Goal: Task Accomplishment & Management: Manage account settings

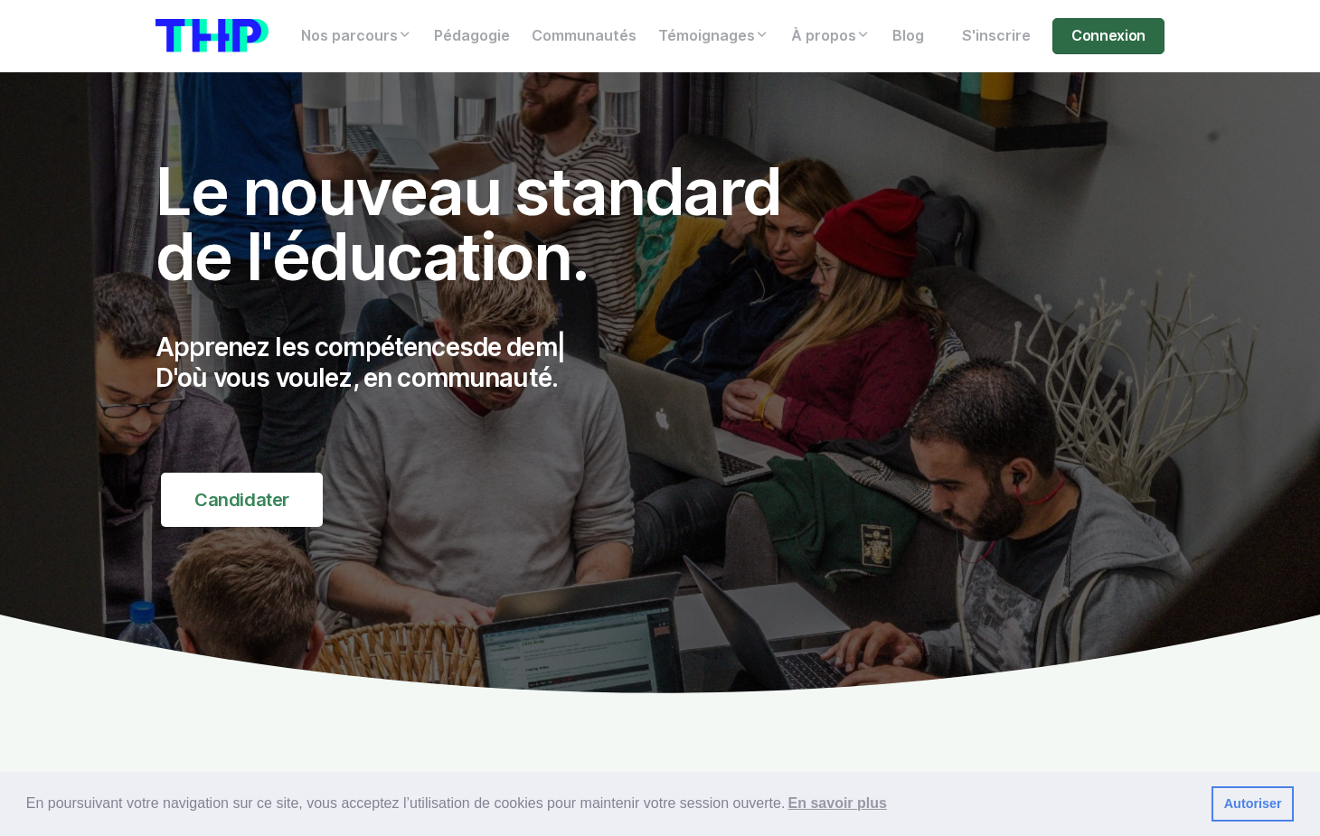
click at [1113, 34] on link "Connexion" at bounding box center [1108, 36] width 112 height 36
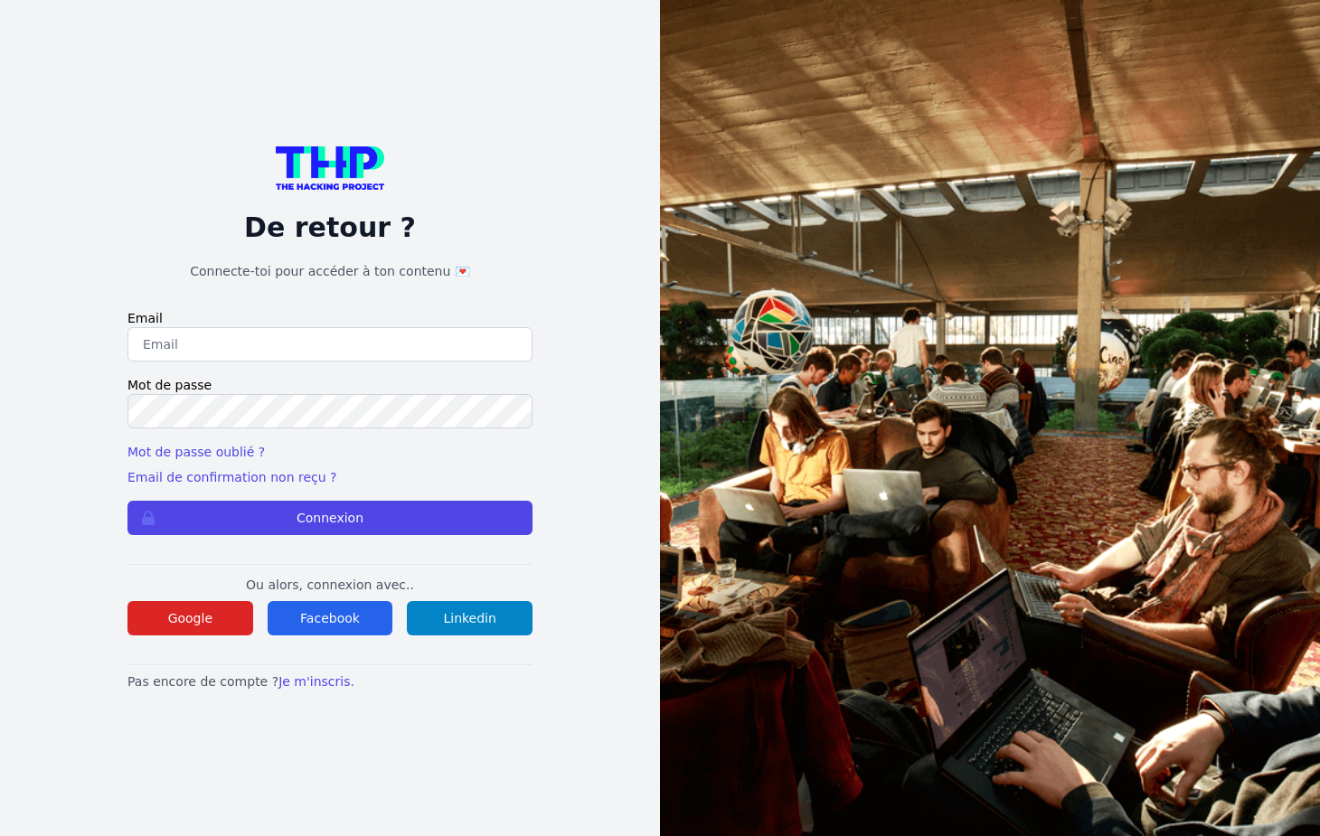
click at [324, 339] on input "email" at bounding box center [329, 344] width 405 height 34
click at [455, 258] on div "De retour ? Connecte-toi pour accéder à ton contenu 💌" at bounding box center [329, 213] width 405 height 134
click at [221, 354] on input "email" at bounding box center [329, 344] width 405 height 34
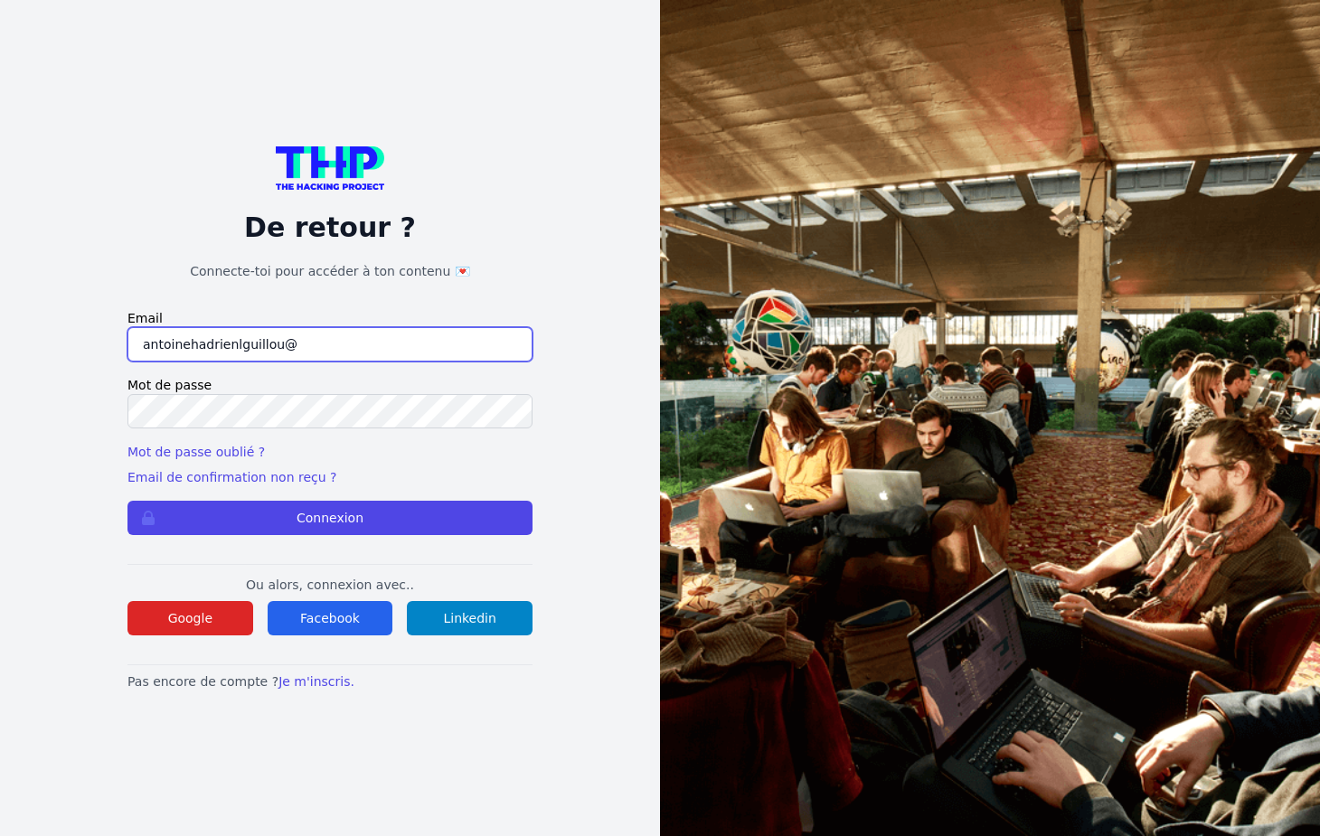
click at [233, 353] on input "antoinehadrienlguillou@" at bounding box center [329, 344] width 405 height 34
click at [233, 347] on input "antoinehadrienlguillou@" at bounding box center [329, 344] width 405 height 34
click at [298, 343] on input "antoinehadrienleguillou@" at bounding box center [329, 344] width 405 height 34
type input "antoinehadrienleguillou@outlook.com"
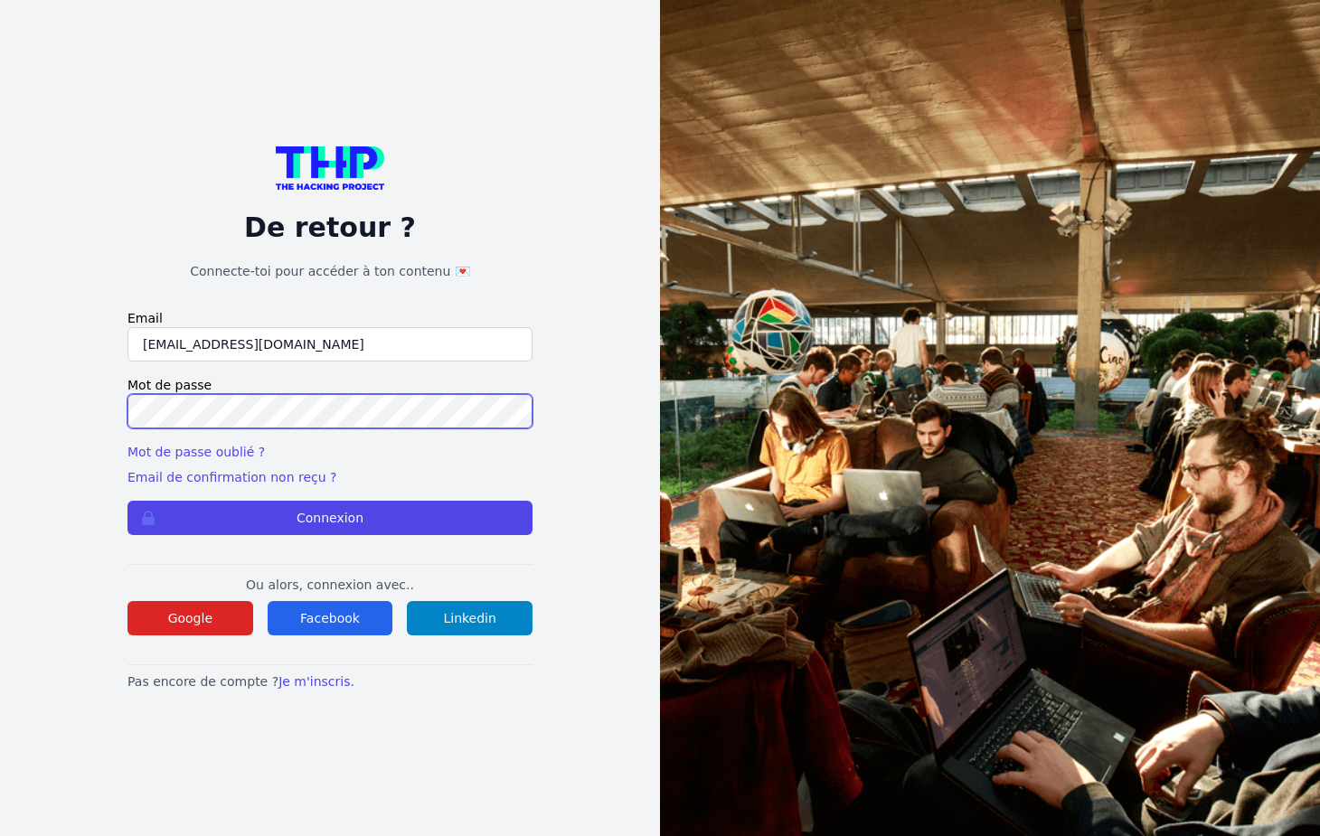
click at [127, 501] on button "Connexion" at bounding box center [329, 518] width 405 height 34
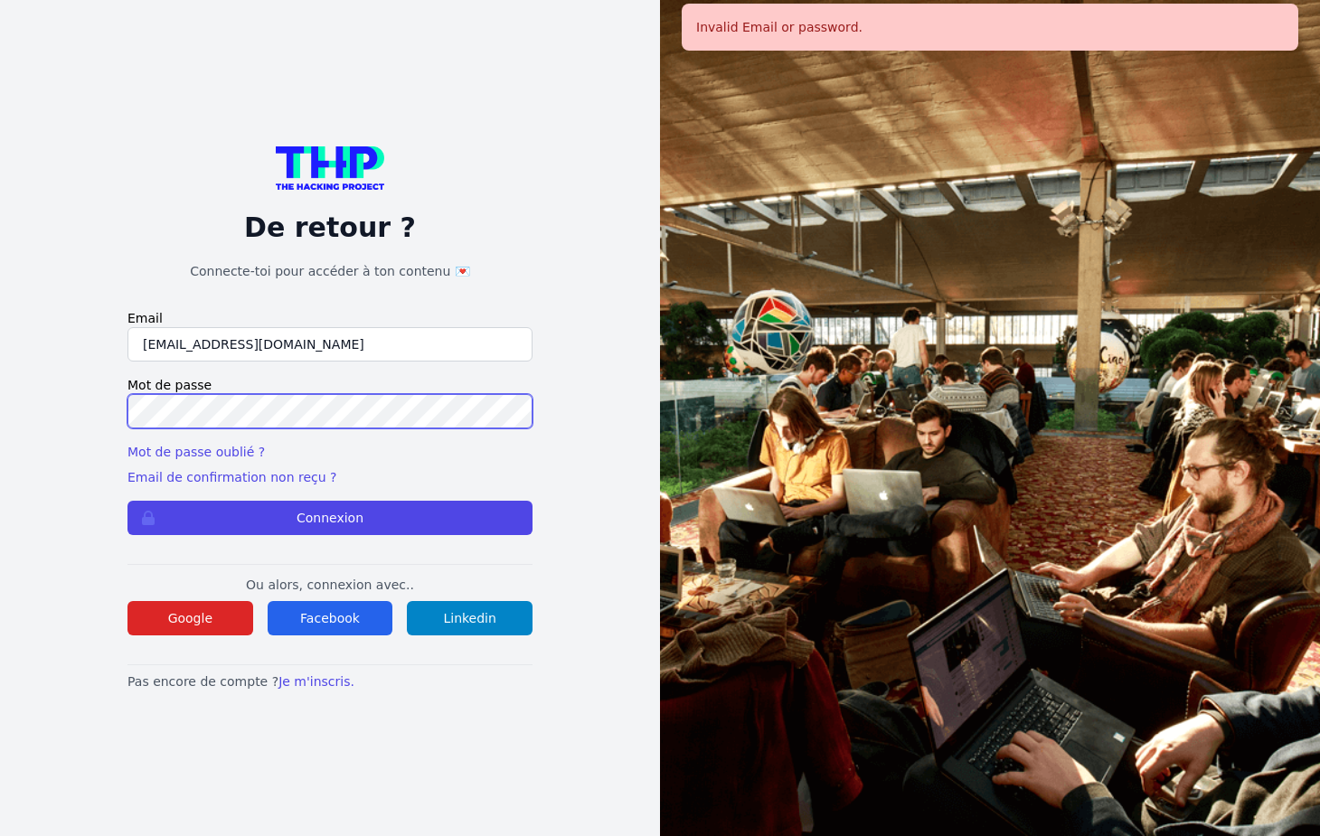
click at [127, 501] on button "Connexion" at bounding box center [329, 518] width 405 height 34
click at [270, 349] on input "antoinehadrienleguillou@outlook.com" at bounding box center [329, 344] width 405 height 34
click at [221, 454] on link "Mot de passe oublié ?" at bounding box center [195, 452] width 137 height 14
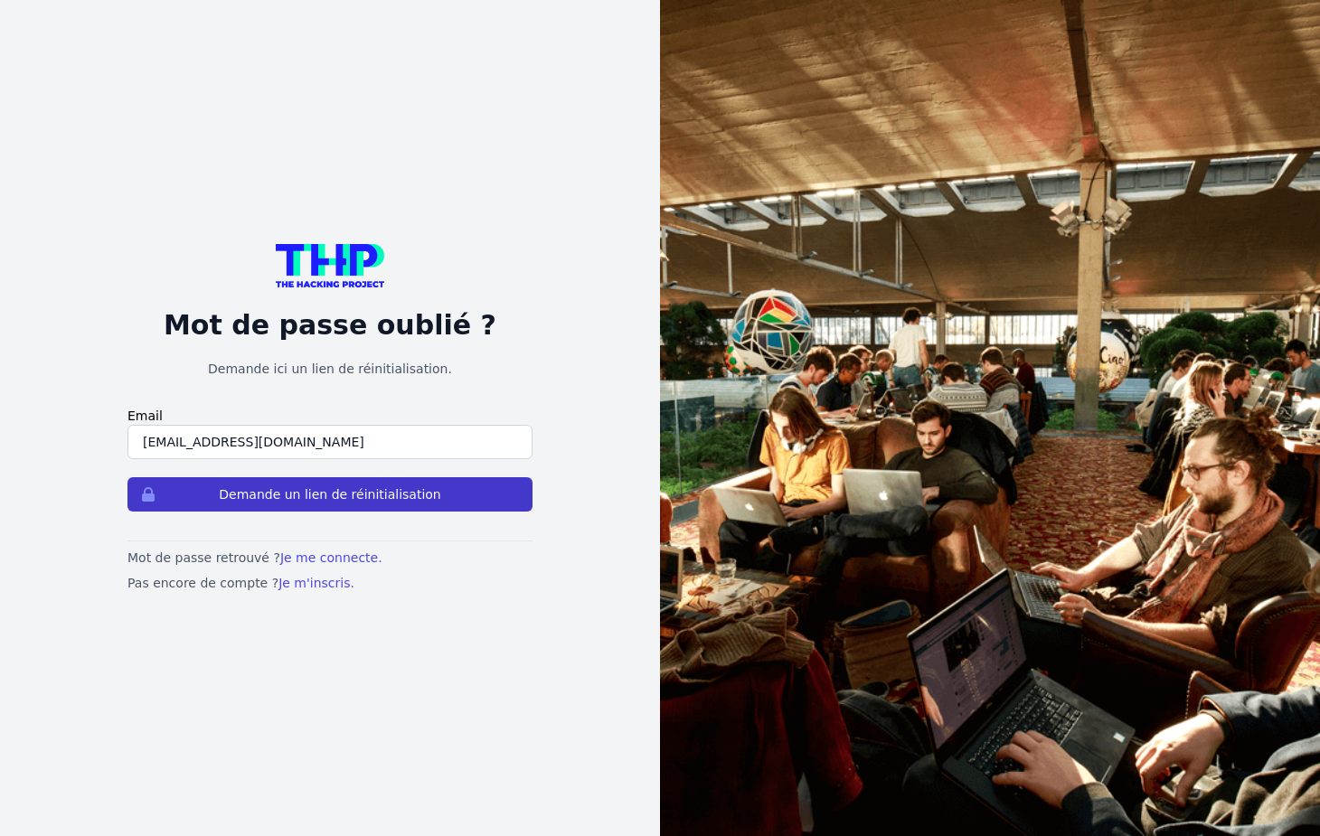
type input "[EMAIL_ADDRESS][DOMAIN_NAME]"
click at [359, 498] on button "Demande un lien de réinitialisation" at bounding box center [329, 494] width 405 height 34
